Goal: Check status: Check status

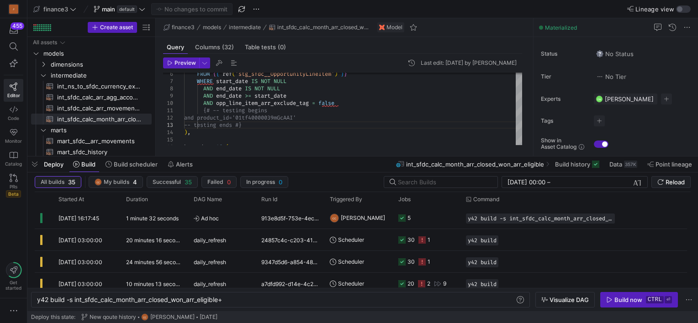
scroll to position [0, 188]
click at [37, 163] on span "button" at bounding box center [34, 165] width 15 height 16
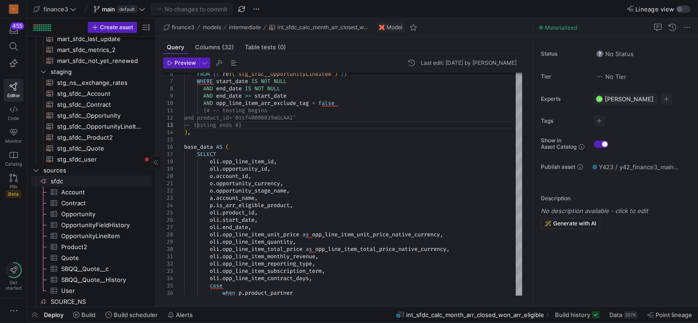
scroll to position [135, 0]
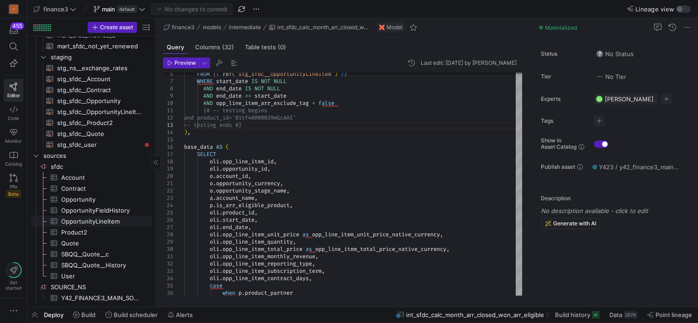
click at [87, 219] on span "OpportunityLineItem​​​​​​​​​" at bounding box center [101, 221] width 80 height 11
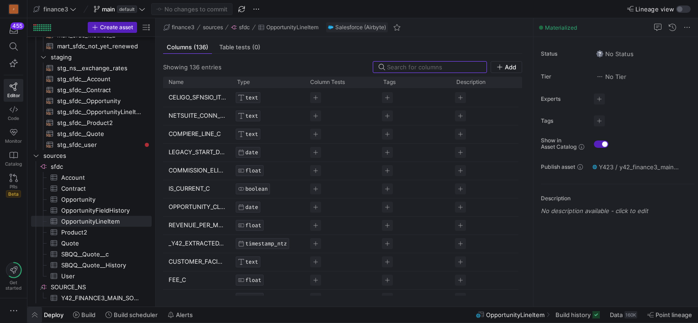
click at [37, 314] on span "button" at bounding box center [34, 315] width 15 height 16
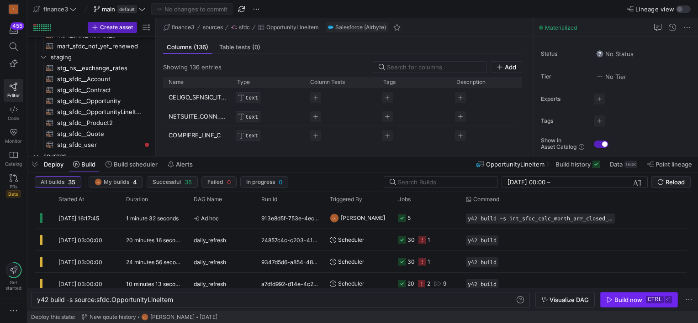
click at [623, 298] on div "Build now" at bounding box center [628, 299] width 28 height 7
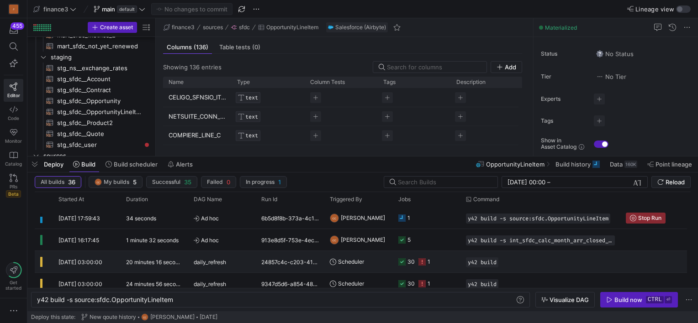
click at [405, 261] on div "30" at bounding box center [406, 261] width 16 height 21
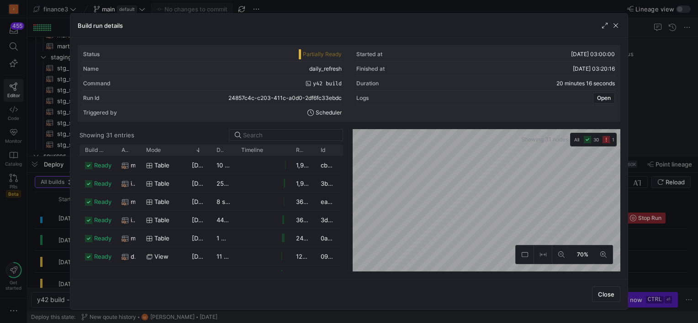
click at [529, 138] on y42-orchestration-diagram "Showing 31 nodes All 30 1 70%" at bounding box center [486, 200] width 268 height 142
click at [616, 24] on span "button" at bounding box center [615, 25] width 9 height 9
